Goal: Communication & Community: Answer question/provide support

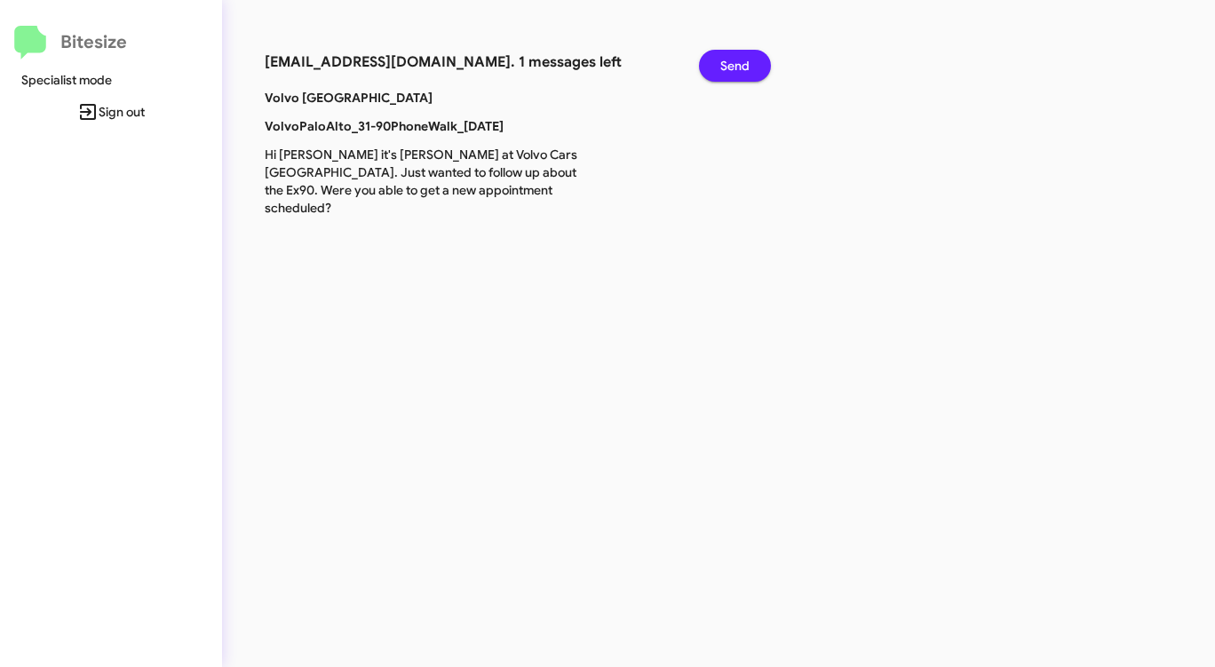
click at [736, 60] on span "Send" at bounding box center [734, 66] width 29 height 32
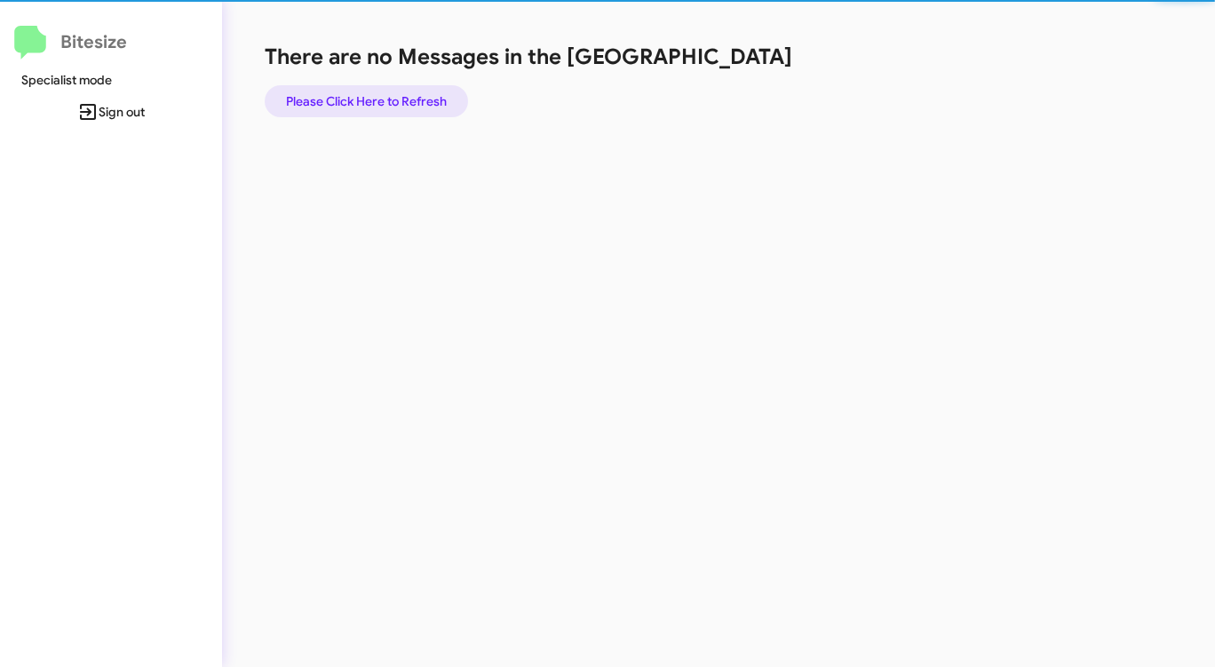
click at [377, 92] on span "Please Click Here to Refresh" at bounding box center [366, 101] width 161 height 32
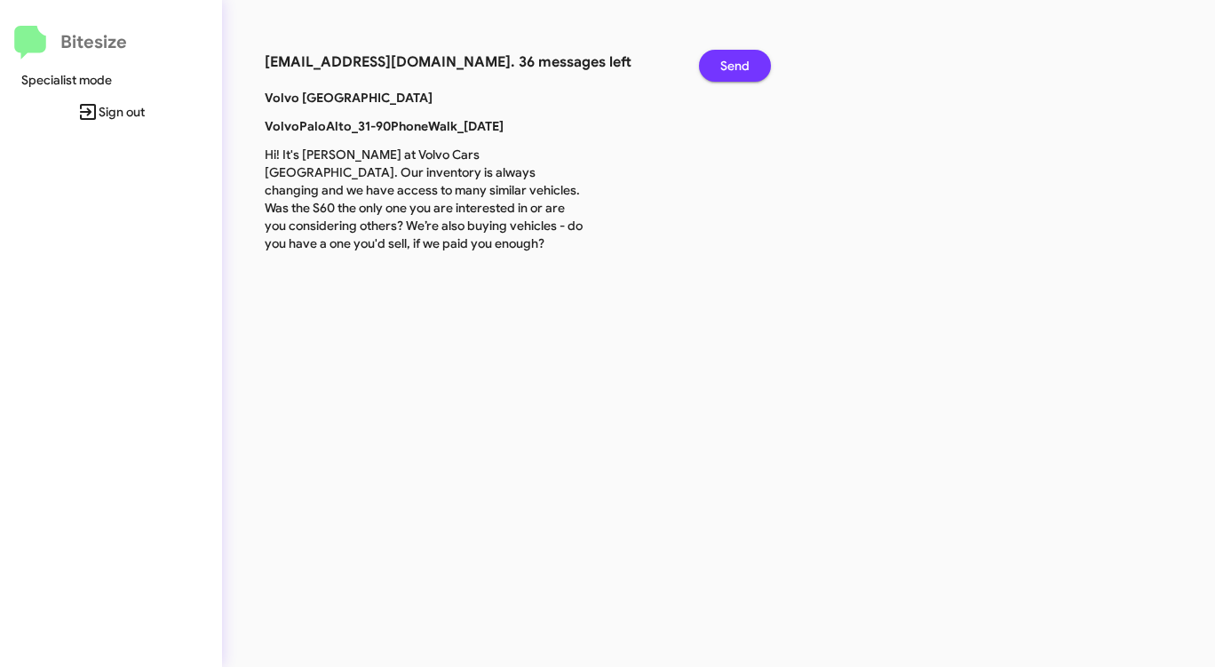
click at [735, 62] on span "Send" at bounding box center [734, 66] width 29 height 32
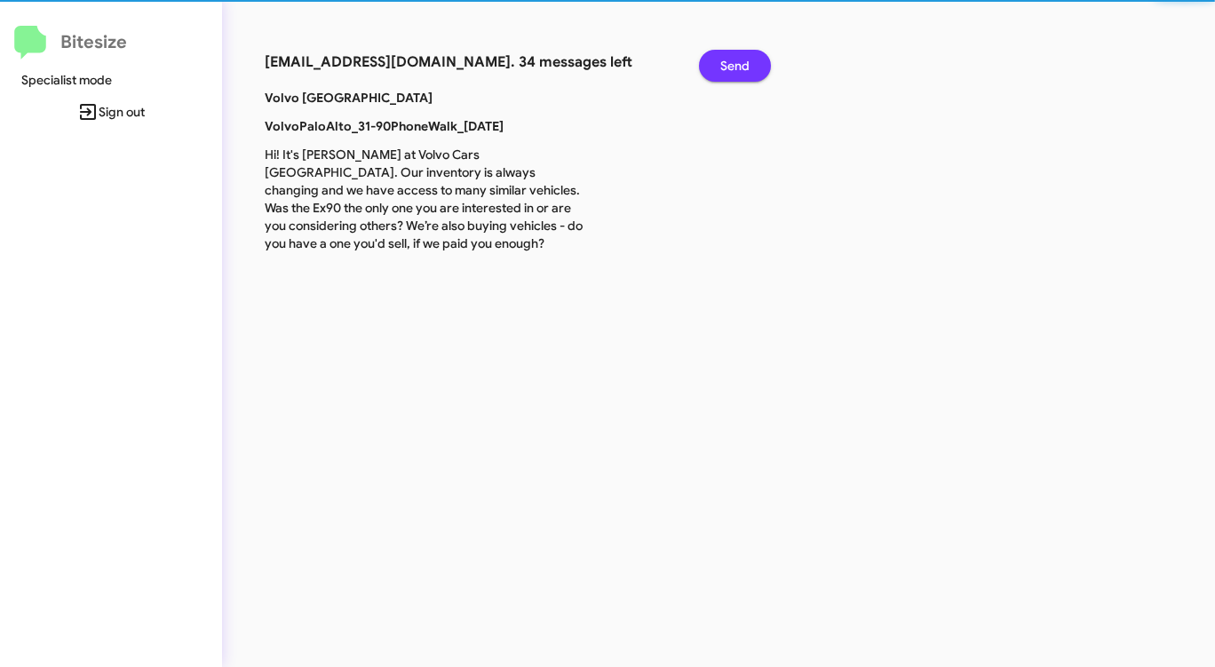
click at [735, 62] on span "Send" at bounding box center [734, 66] width 29 height 32
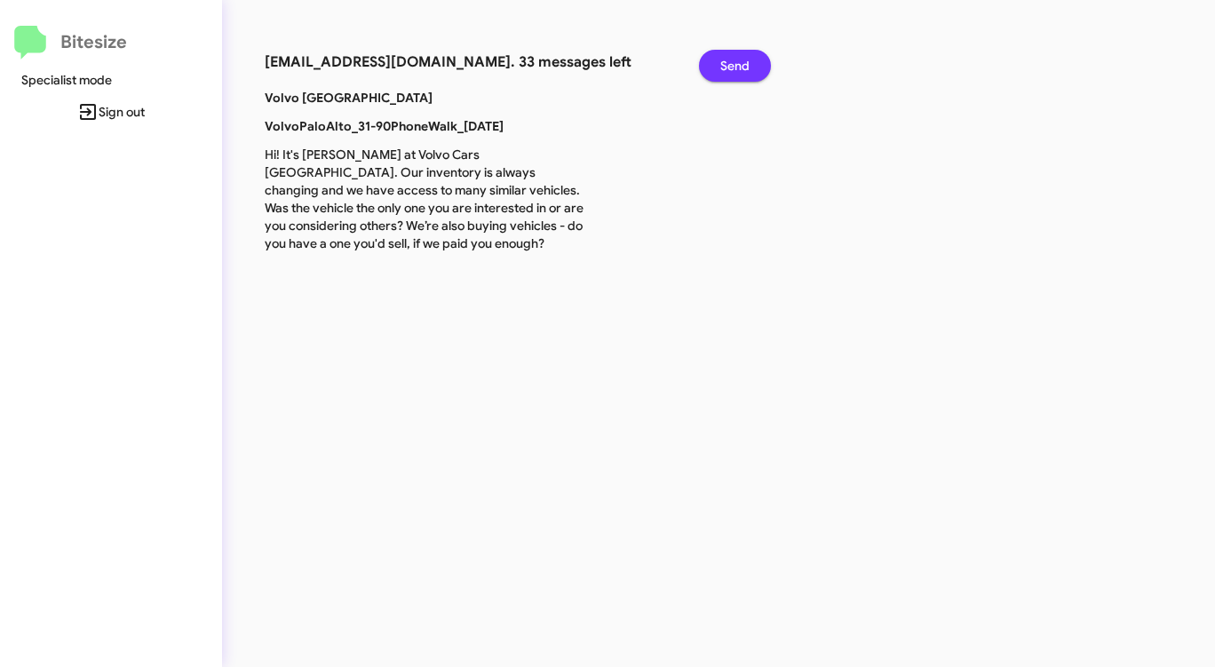
click at [735, 62] on span "Send" at bounding box center [734, 66] width 29 height 32
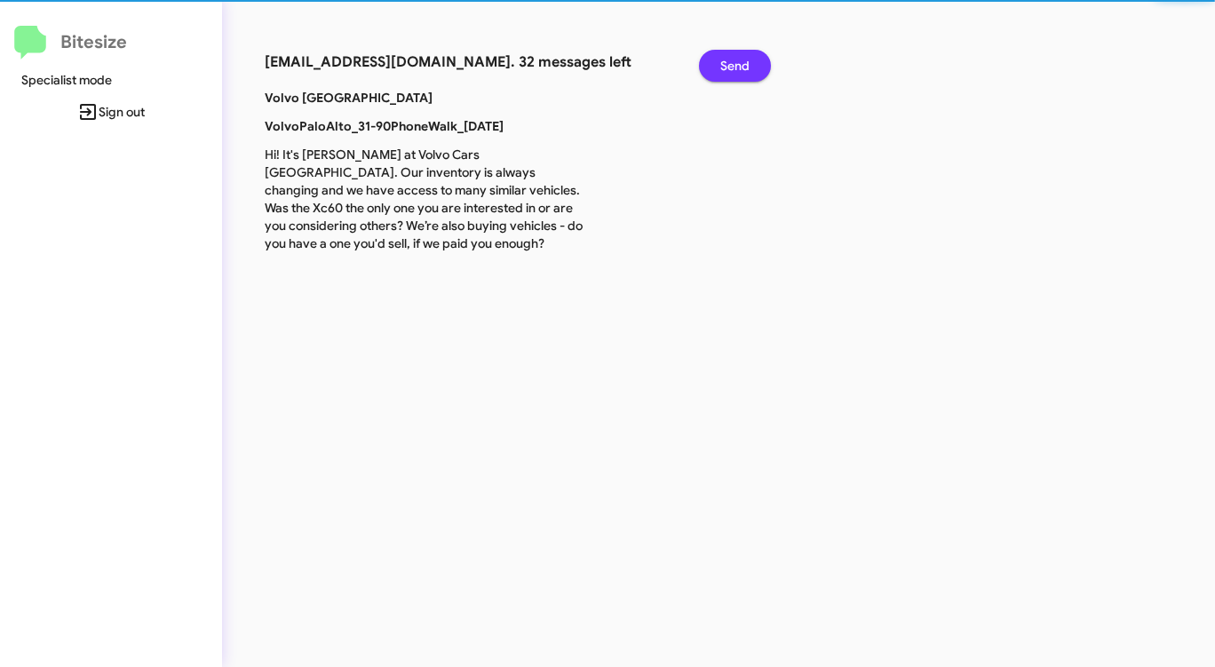
click at [735, 62] on span "Send" at bounding box center [734, 66] width 29 height 32
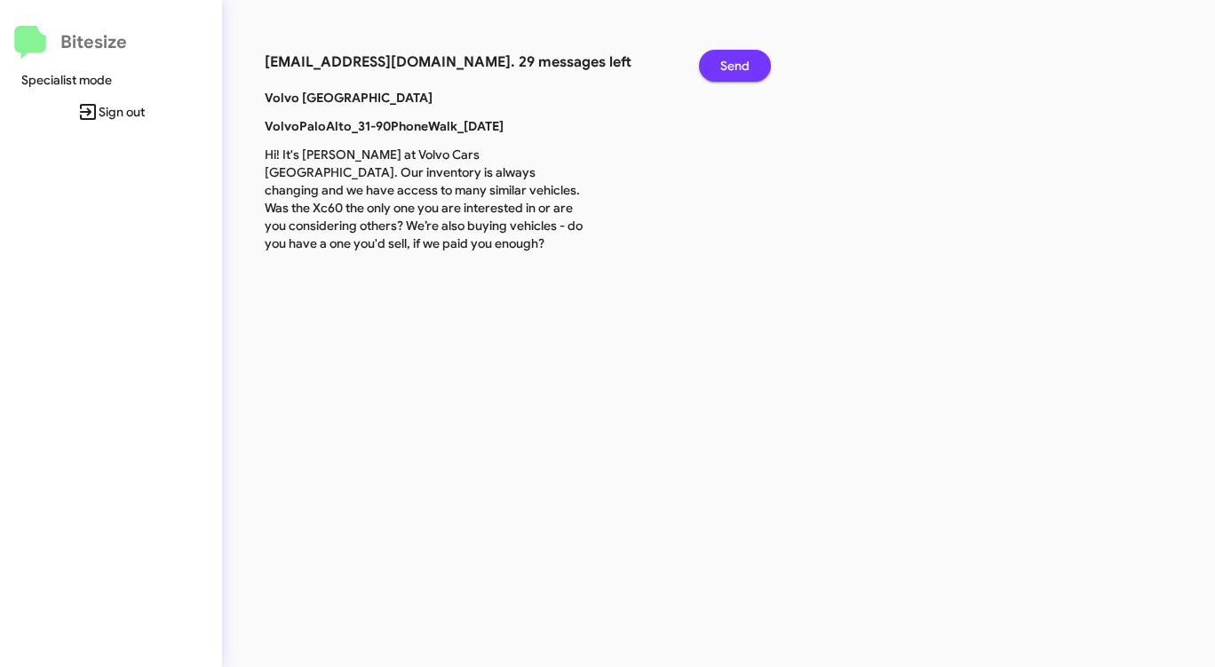
click at [735, 62] on span "Send" at bounding box center [734, 66] width 29 height 32
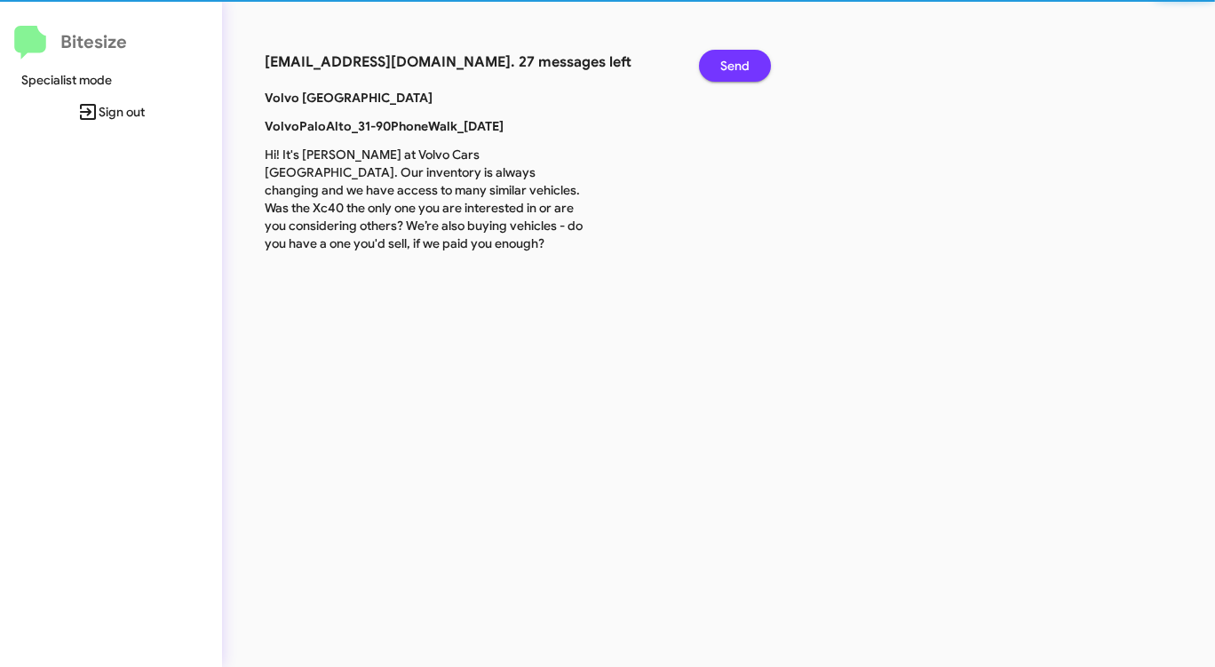
click at [735, 62] on span "Send" at bounding box center [734, 66] width 29 height 32
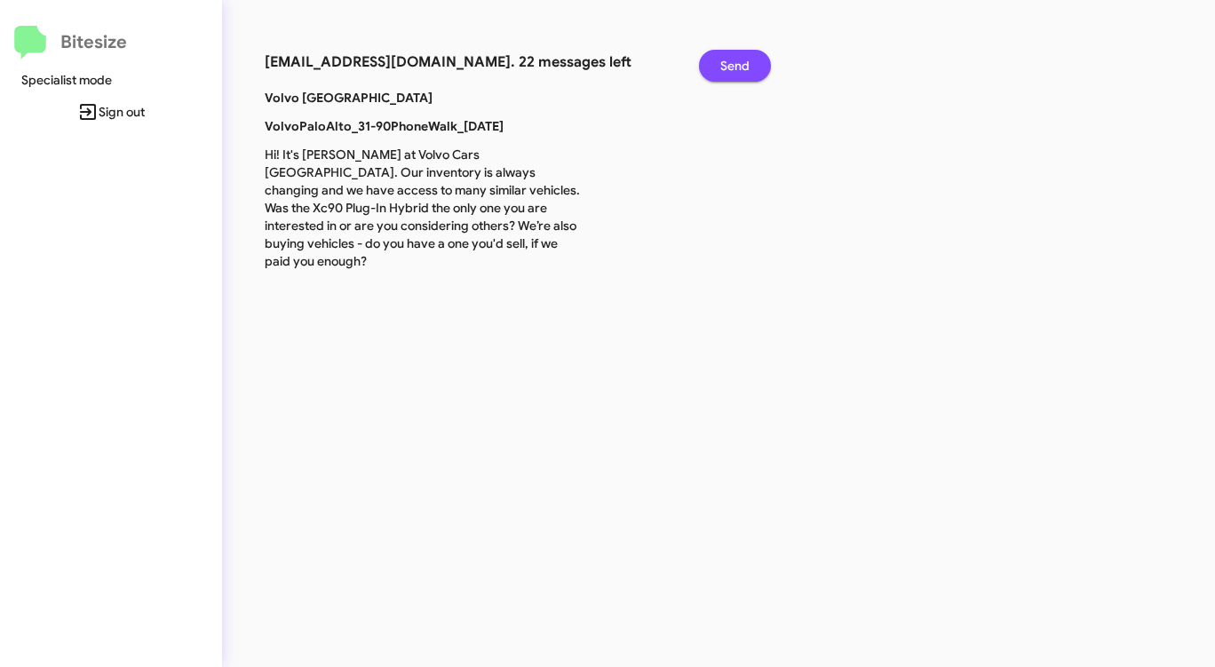
click at [735, 62] on span "Send" at bounding box center [734, 66] width 29 height 32
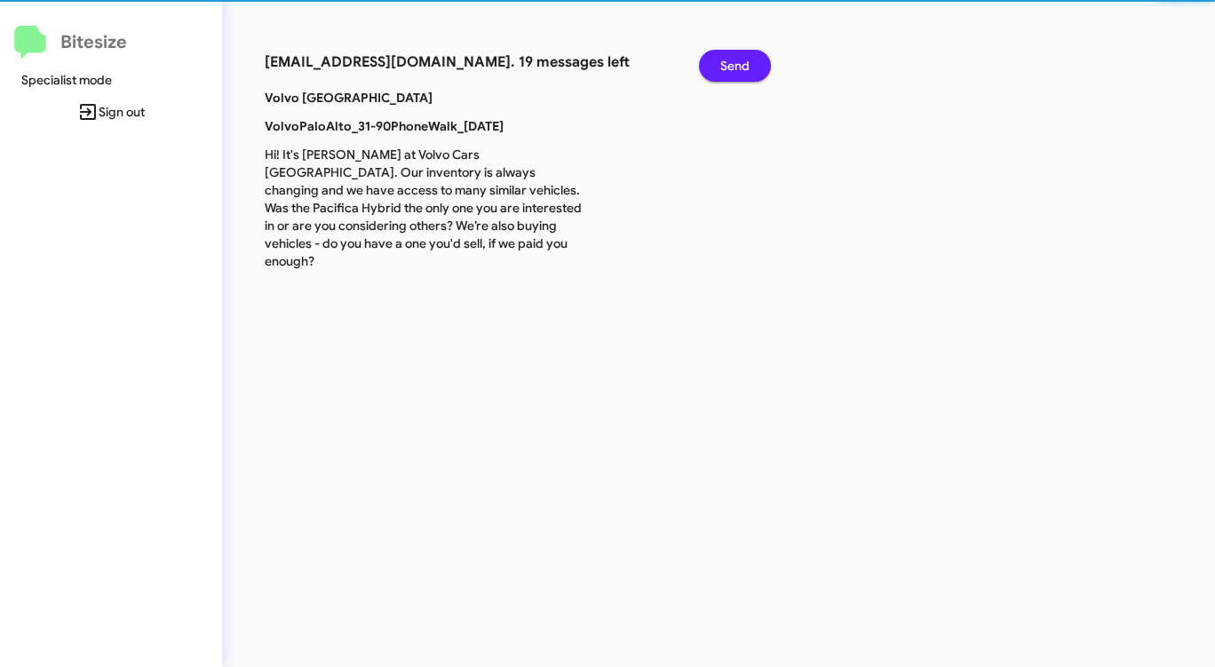
click at [735, 62] on span "Send" at bounding box center [734, 66] width 29 height 32
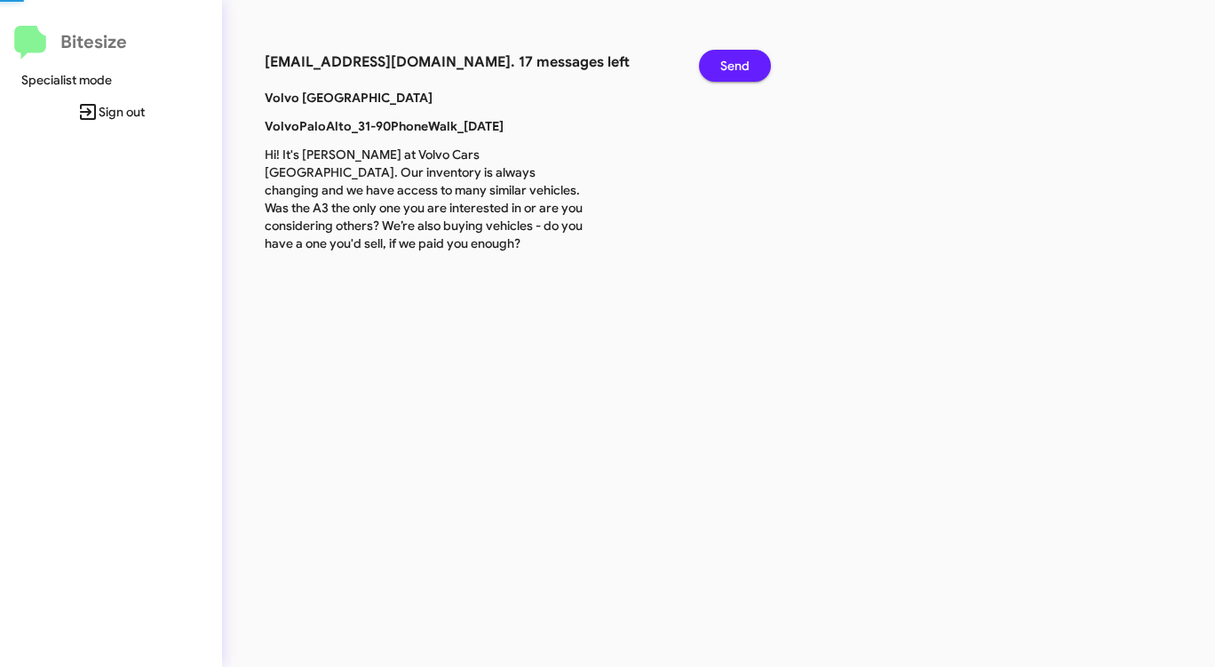
click at [735, 62] on span "Send" at bounding box center [734, 66] width 29 height 32
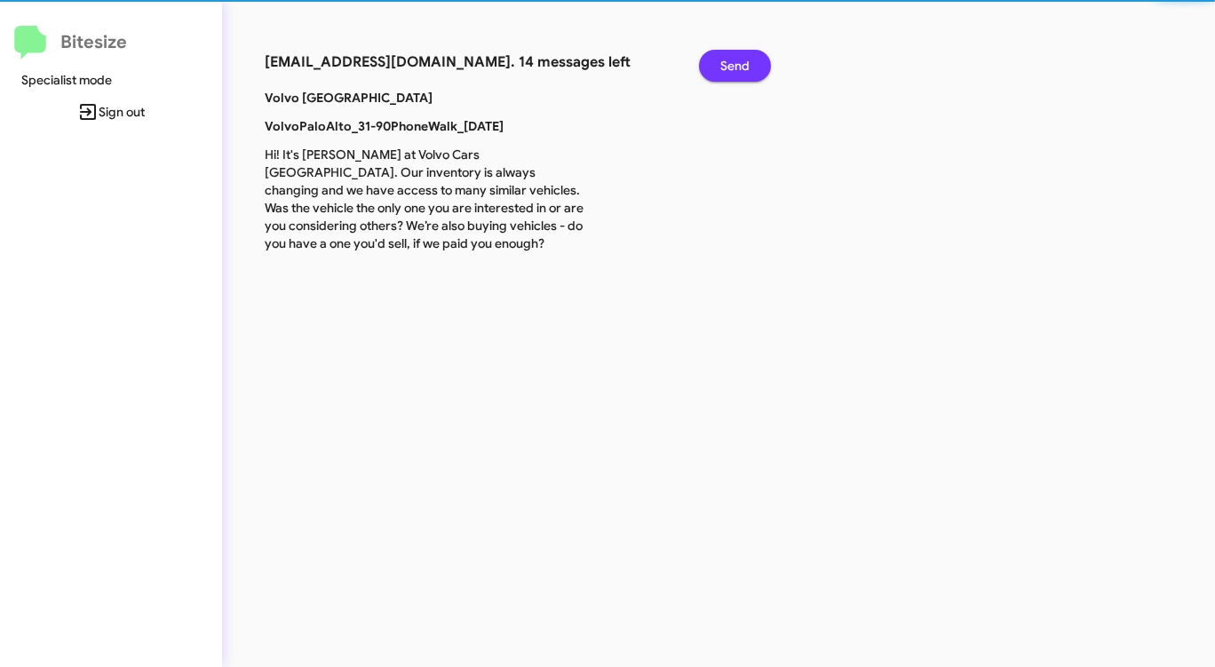
click at [735, 62] on span "Send" at bounding box center [734, 66] width 29 height 32
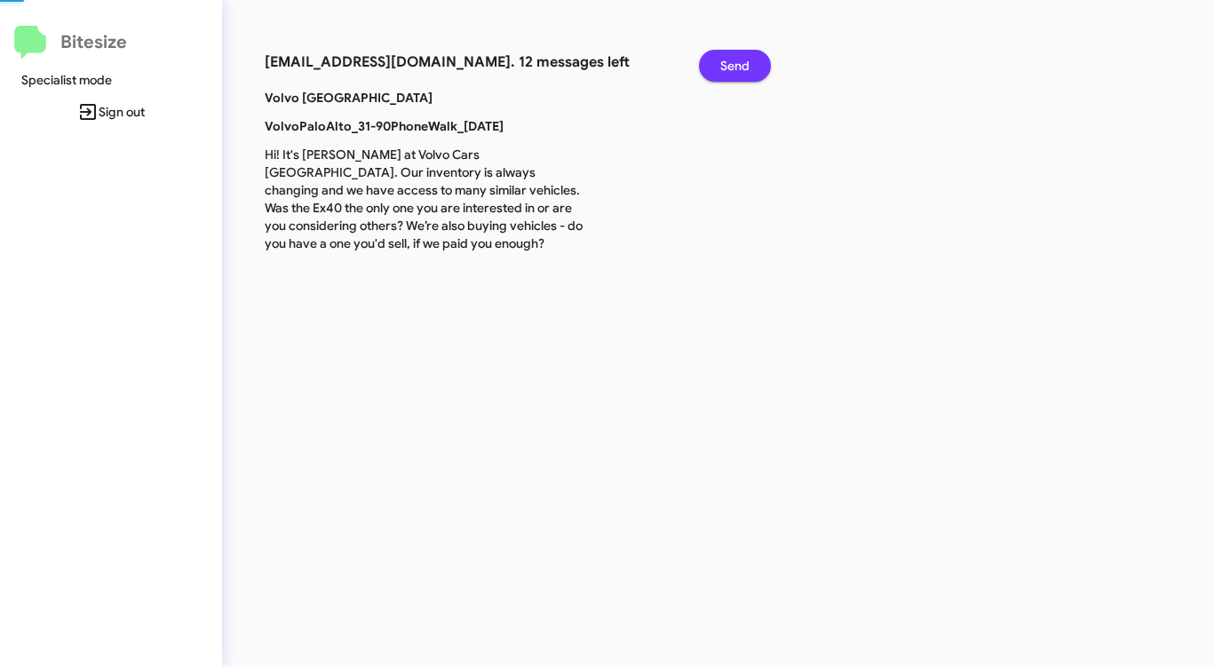
click at [735, 62] on span "Send" at bounding box center [734, 66] width 29 height 32
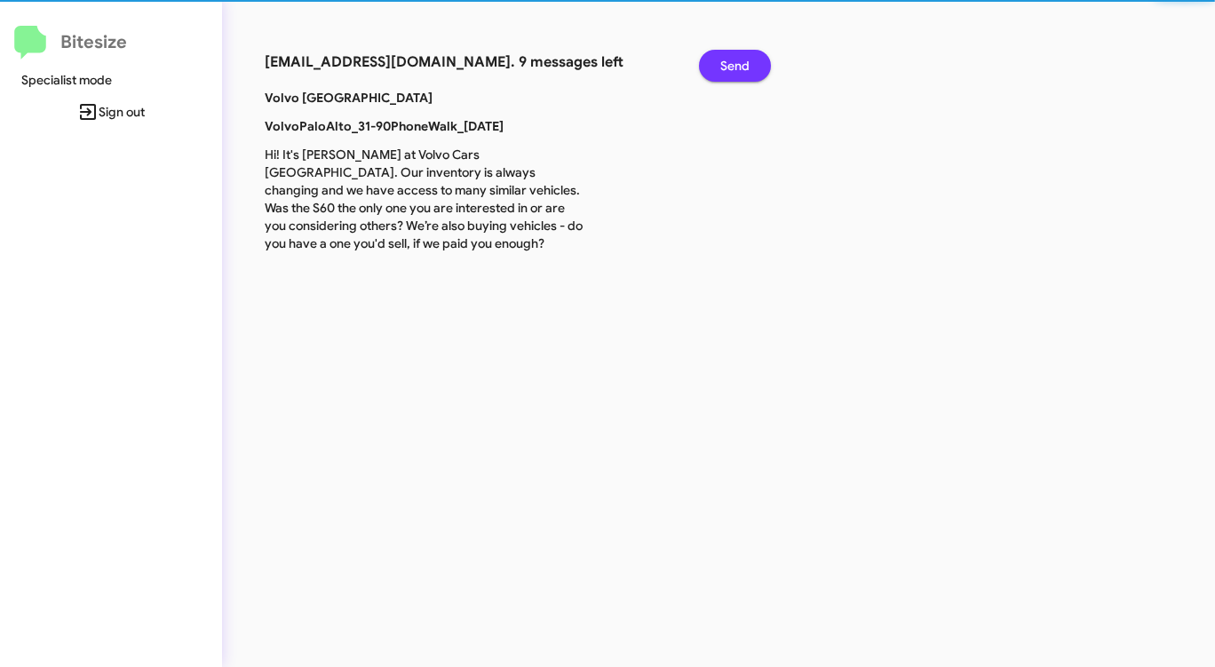
click at [735, 62] on span "Send" at bounding box center [734, 66] width 29 height 32
click at [734, 63] on span "Send" at bounding box center [734, 66] width 29 height 32
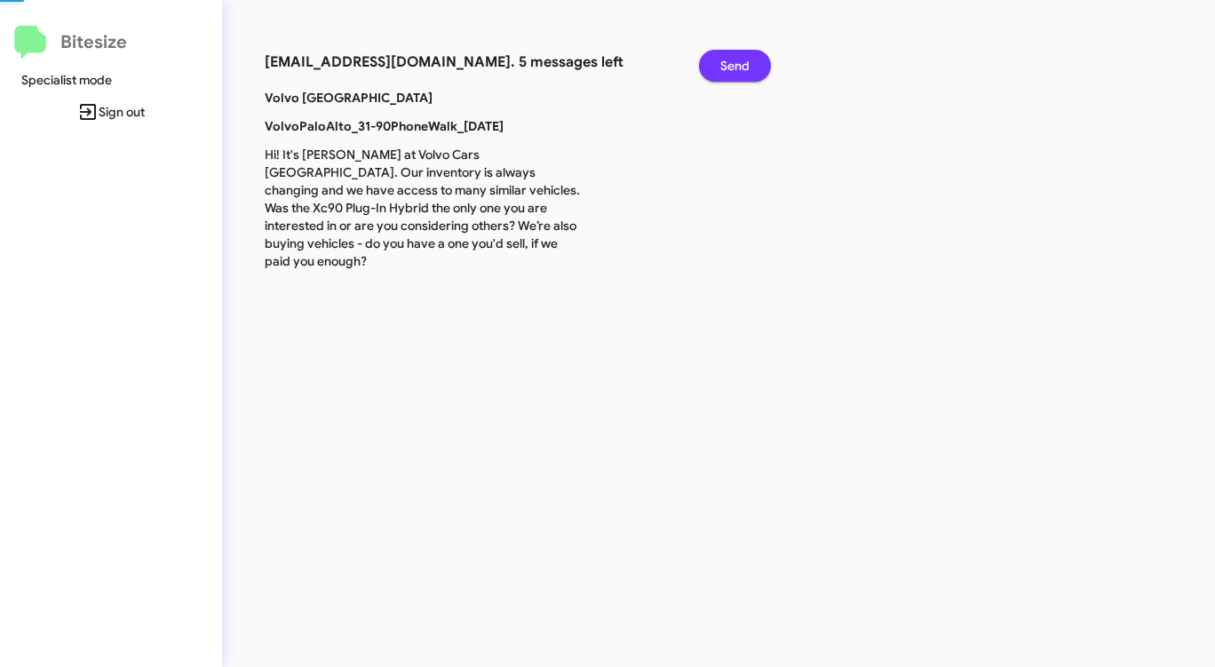
click at [734, 63] on span "Send" at bounding box center [734, 66] width 29 height 32
click at [733, 63] on span "Send" at bounding box center [734, 66] width 29 height 32
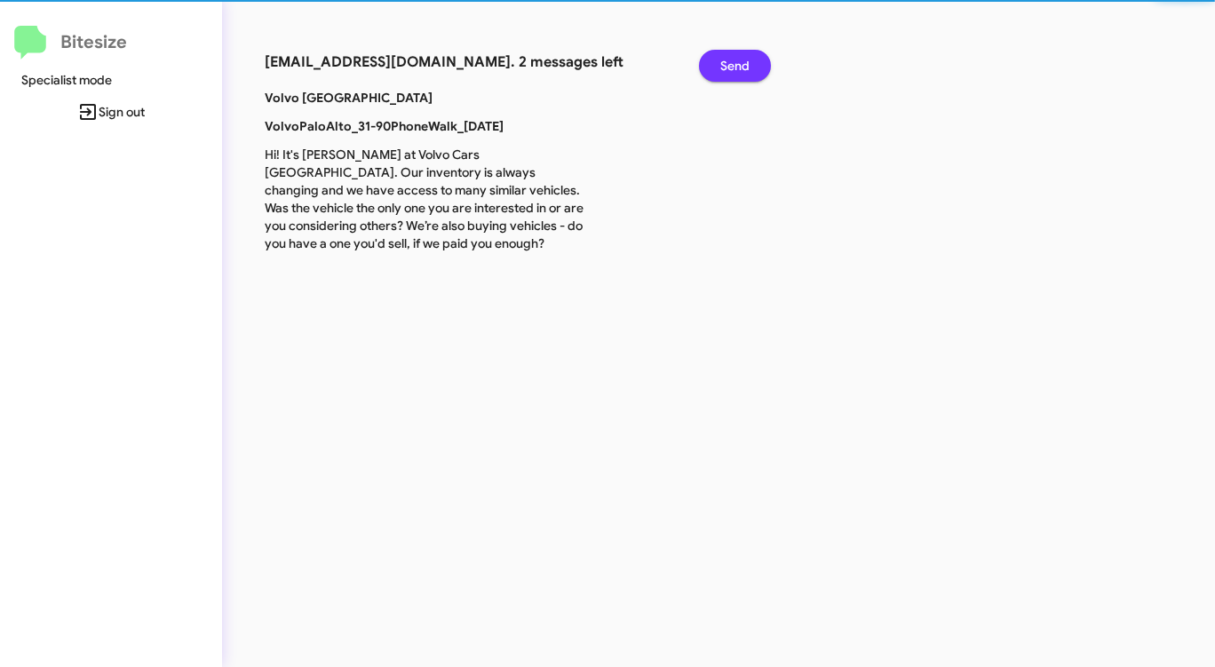
click at [733, 63] on span "Send" at bounding box center [734, 66] width 29 height 32
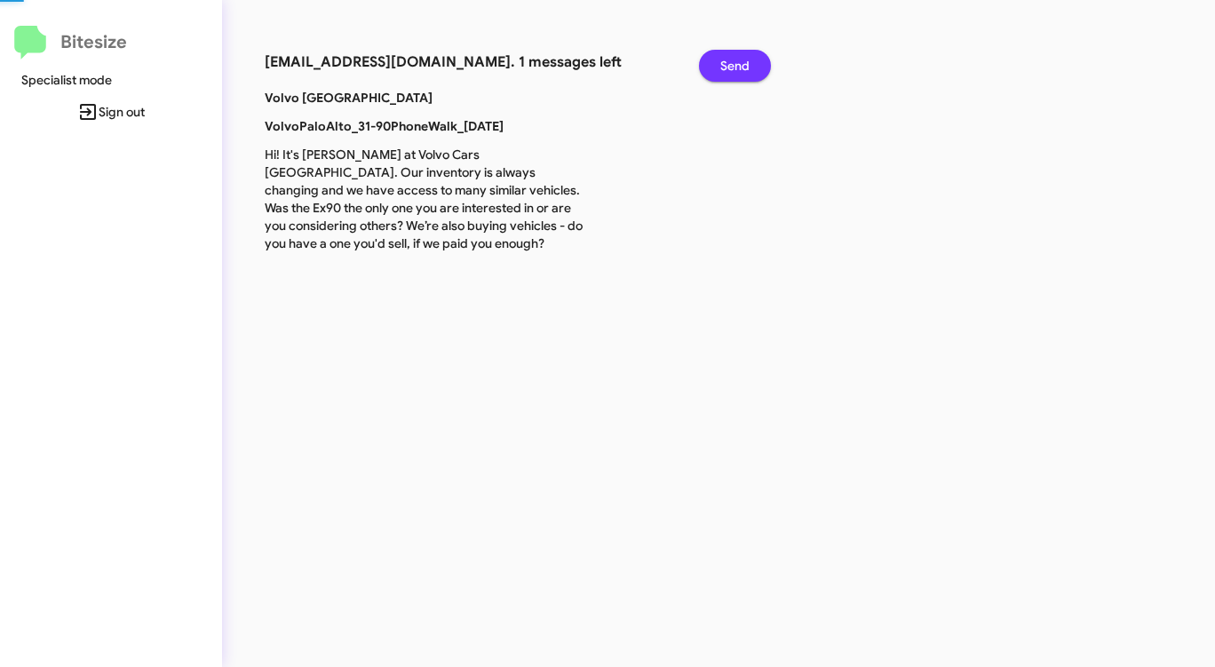
click at [733, 63] on span "Send" at bounding box center [734, 66] width 29 height 32
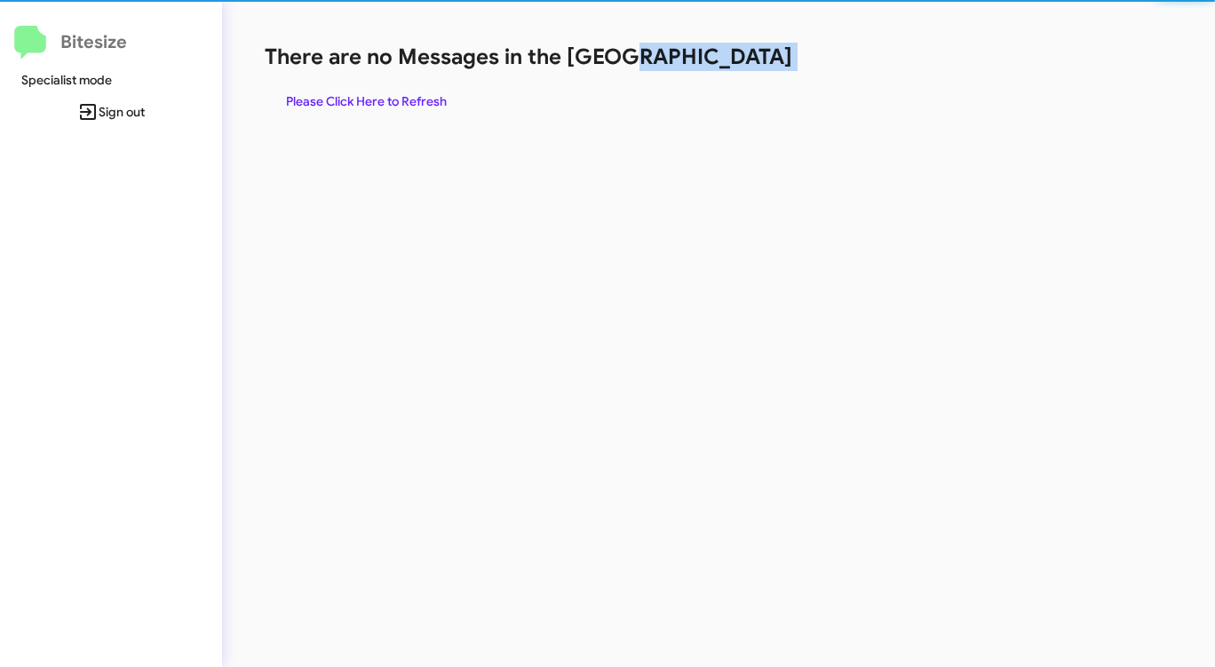
click at [733, 63] on h1 "There are no Messages in the Queue" at bounding box center [636, 57] width 742 height 28
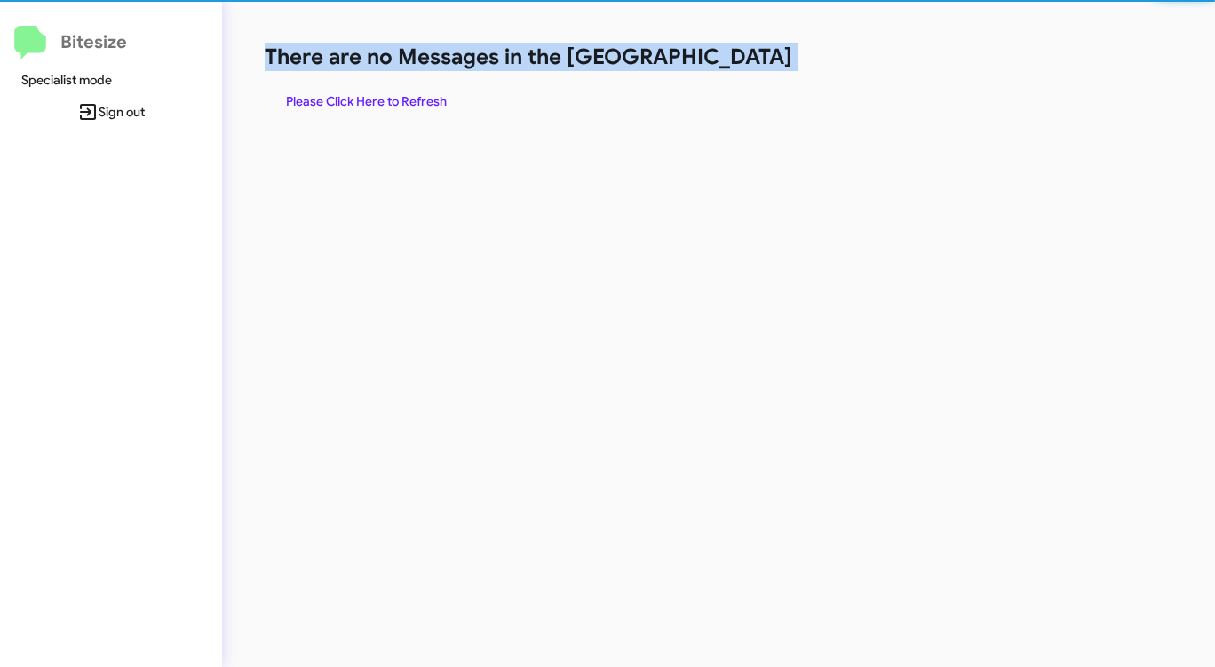
click at [733, 63] on h1 "There are no Messages in the Queue" at bounding box center [636, 57] width 742 height 28
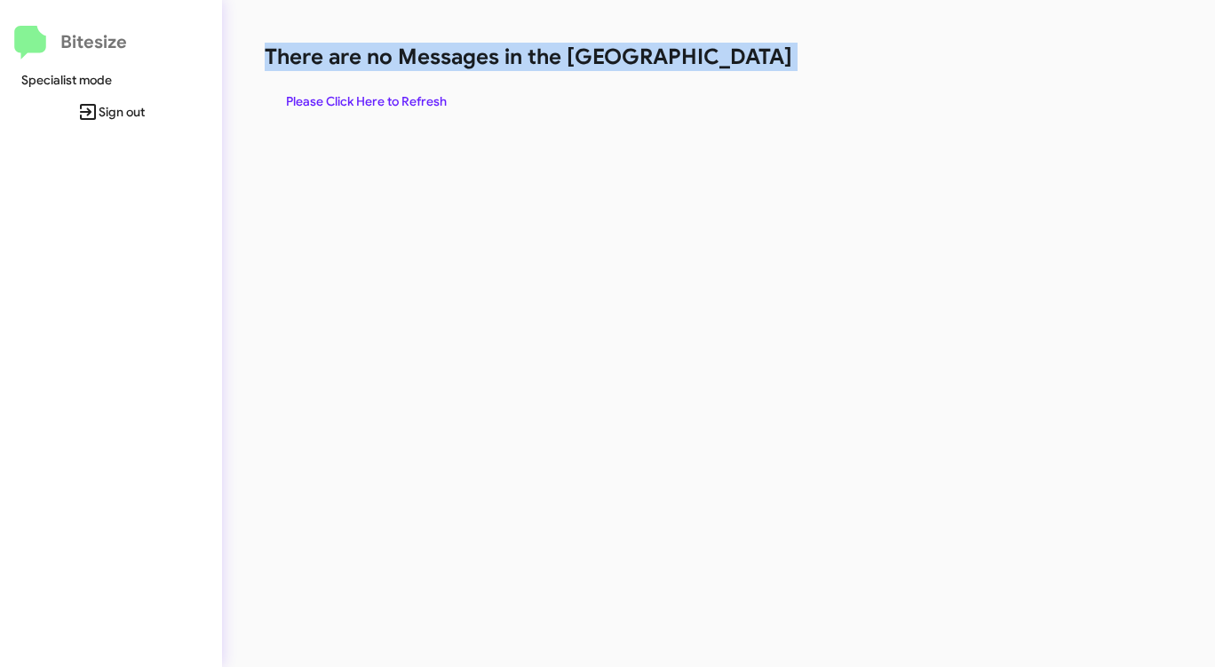
click at [733, 63] on h1 "There are no Messages in the Queue" at bounding box center [636, 57] width 742 height 28
click at [732, 63] on h1 "There are no Messages in the Queue" at bounding box center [636, 57] width 742 height 28
click at [337, 93] on span "Please Click Here to Refresh" at bounding box center [366, 101] width 161 height 32
click at [338, 94] on span "Please Click Here to Refresh" at bounding box center [366, 101] width 161 height 32
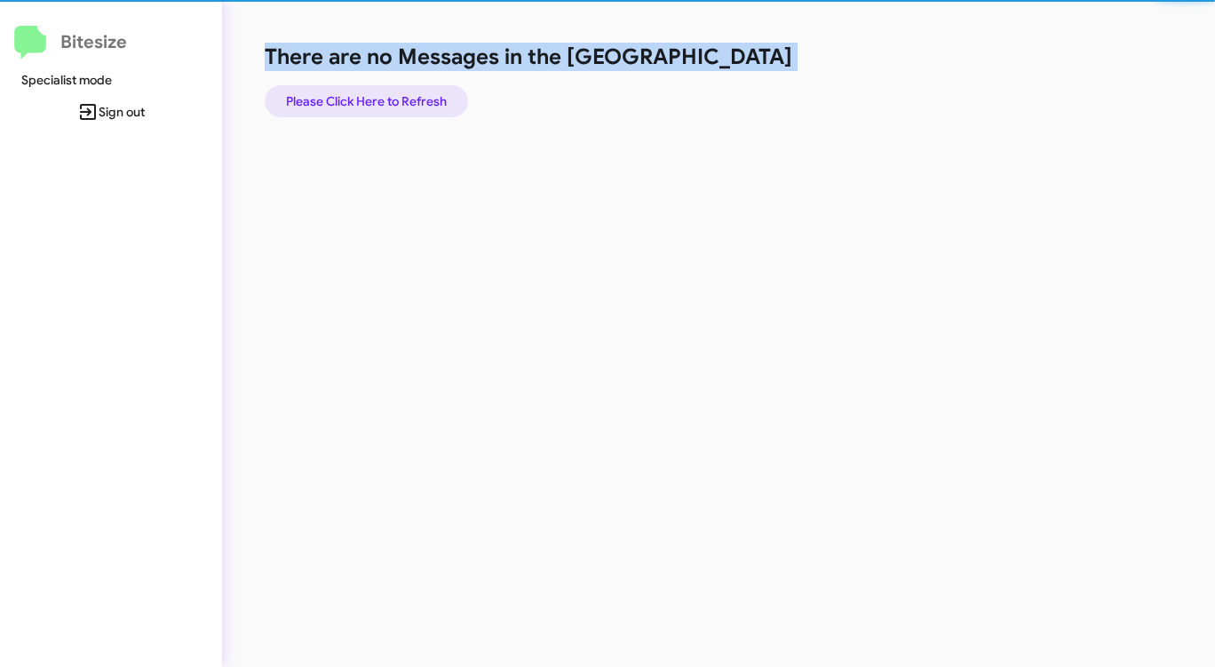
click at [338, 94] on span "Please Click Here to Refresh" at bounding box center [366, 101] width 161 height 32
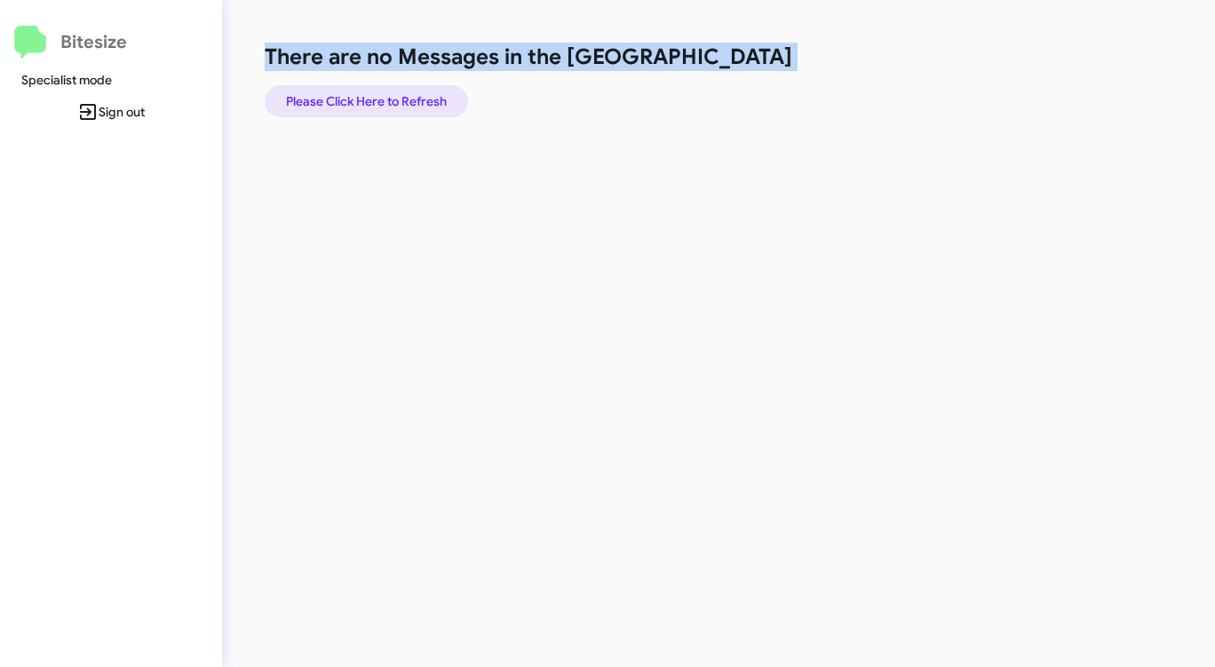
click at [338, 93] on span "Please Click Here to Refresh" at bounding box center [366, 101] width 161 height 32
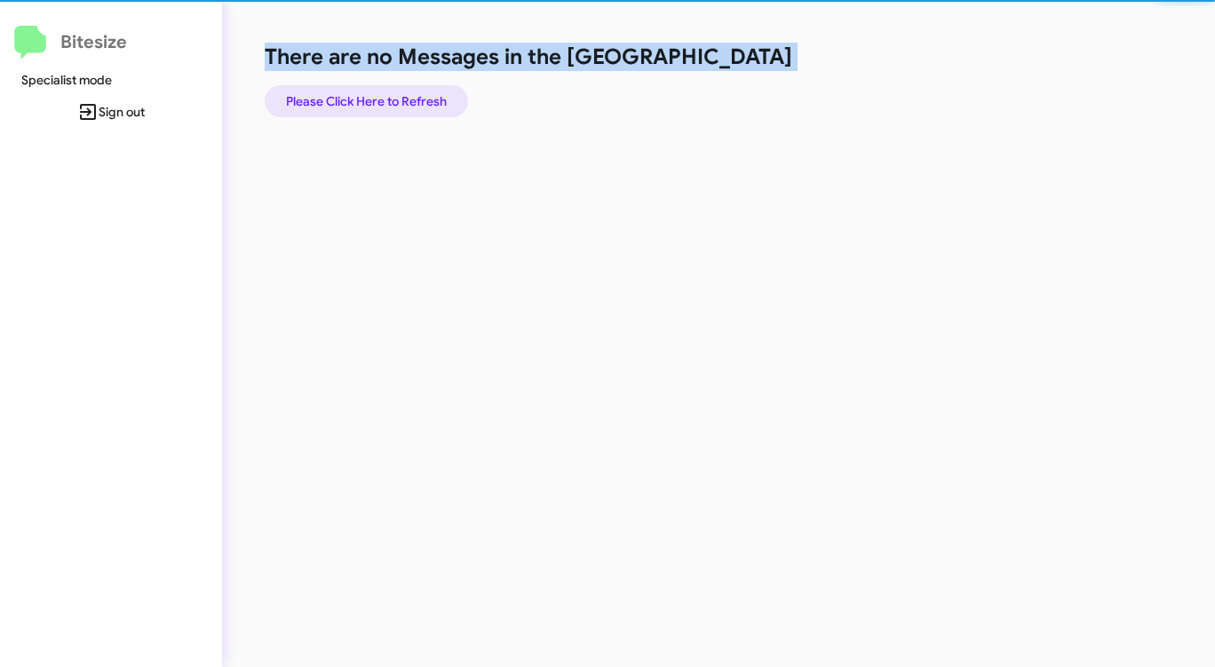
click at [338, 92] on span "Please Click Here to Refresh" at bounding box center [366, 101] width 161 height 32
